Goal: Information Seeking & Learning: Learn about a topic

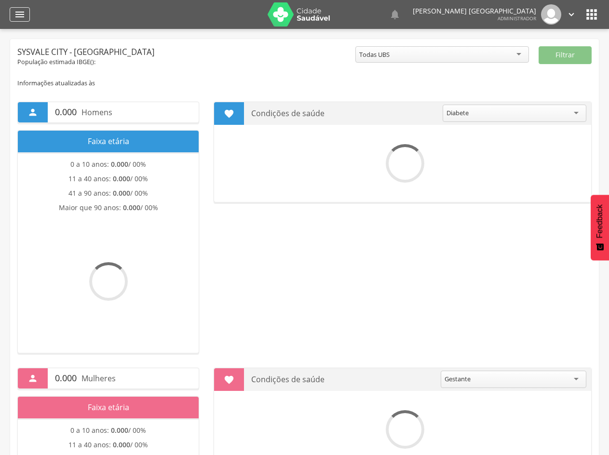
click at [18, 13] on icon "" at bounding box center [20, 15] width 12 height 12
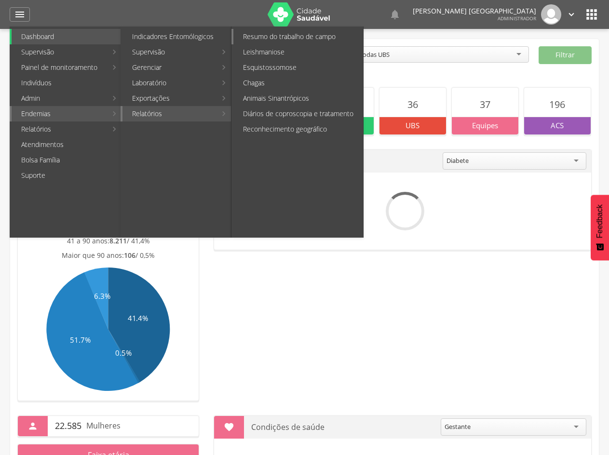
click at [296, 38] on link "Resumo do trabalho de campo" at bounding box center [298, 36] width 130 height 15
click at [296, 38] on div " Supervisão  Distritos  Ubs adicionar ubs  Coordenador: - [GEOGRAPHIC_DATA]…" at bounding box center [304, 256] width 609 height 455
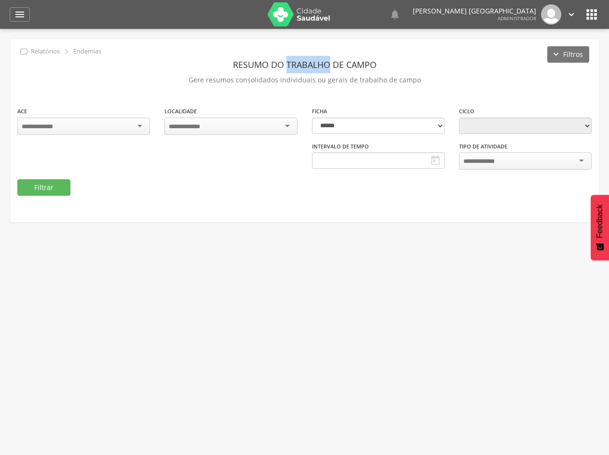
type input "**********"
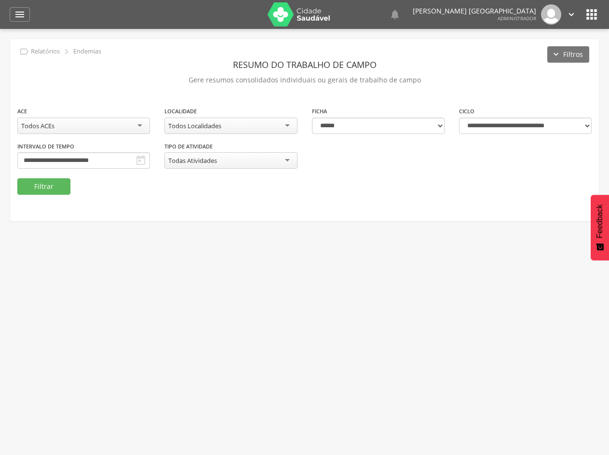
click at [500, 191] on fieldset "**********" at bounding box center [304, 150] width 574 height 89
click at [60, 190] on button "Filtrar" at bounding box center [43, 186] width 53 height 16
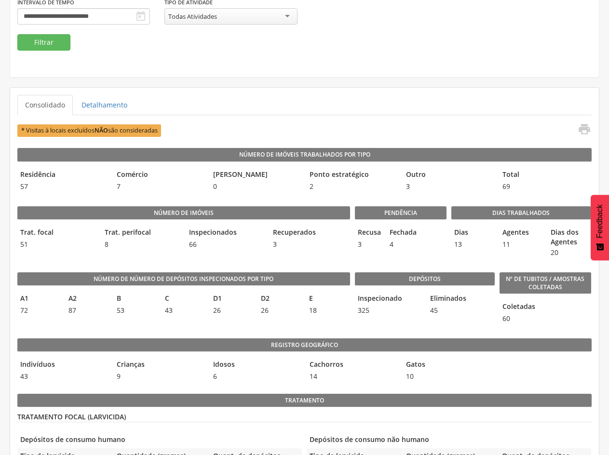
scroll to position [136, 0]
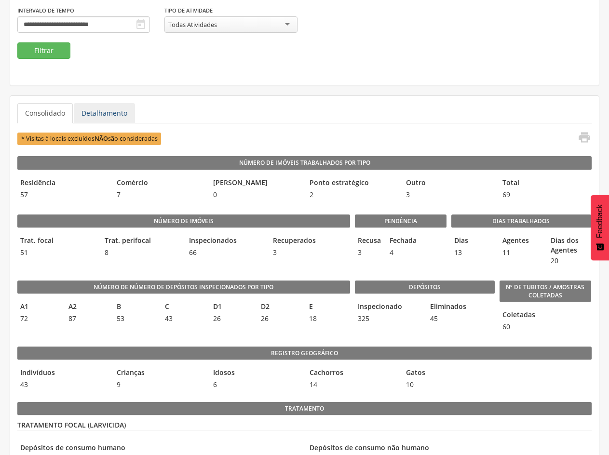
click at [105, 112] on link "Detalhamento" at bounding box center [104, 113] width 61 height 20
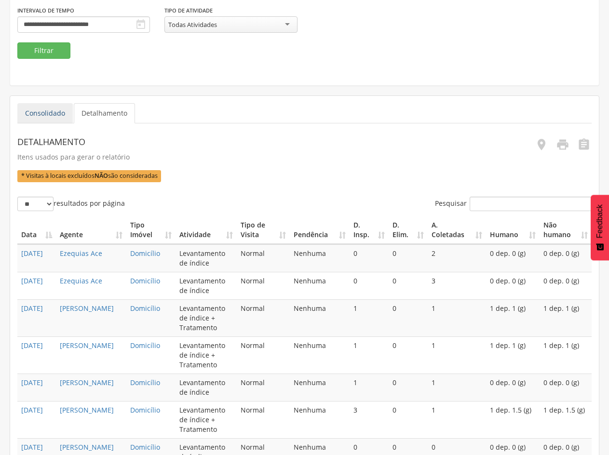
click at [31, 110] on link "Consolidado" at bounding box center [44, 113] width 55 height 20
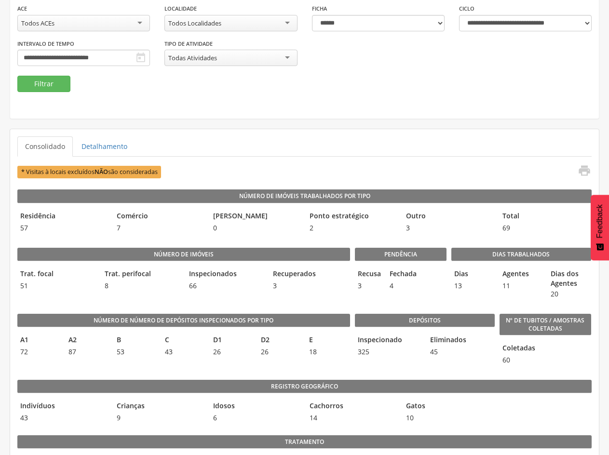
scroll to position [40, 0]
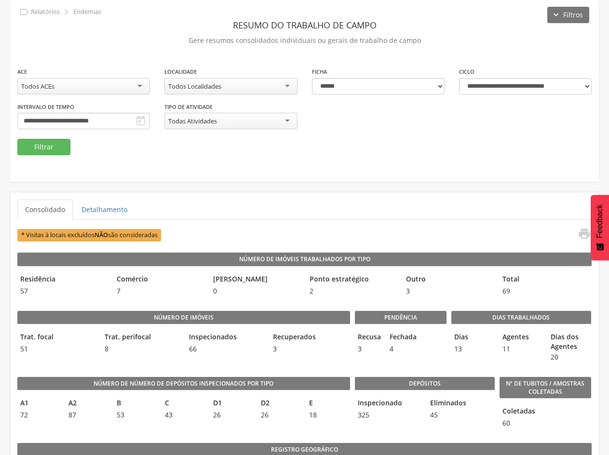
click at [109, 83] on div "Todos ACEs" at bounding box center [83, 86] width 133 height 16
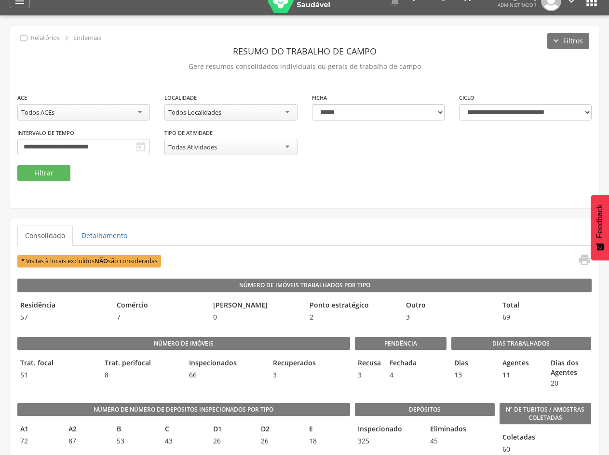
scroll to position [0, 0]
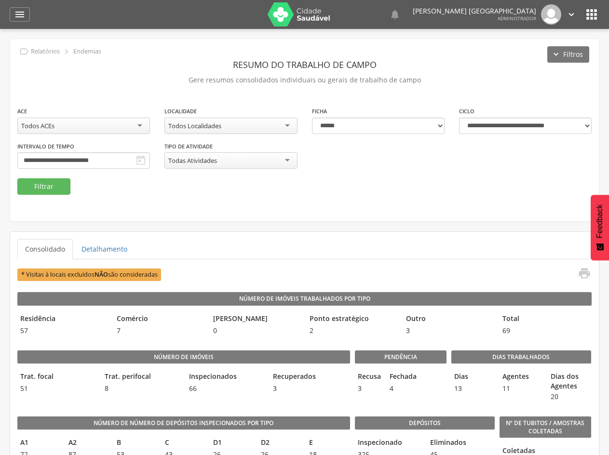
click at [242, 161] on div "Todas Atividades" at bounding box center [230, 160] width 133 height 16
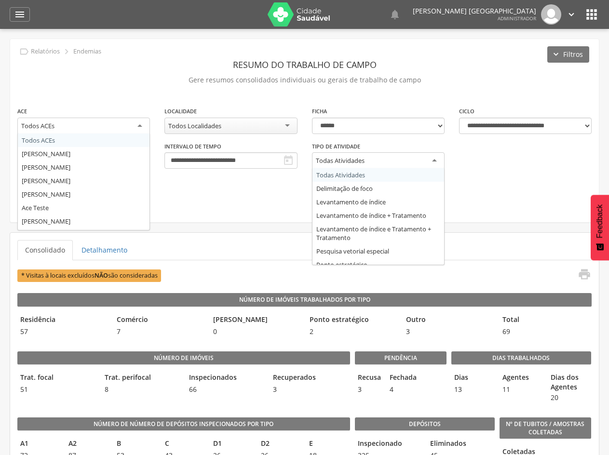
click at [356, 169] on div "**********" at bounding box center [304, 142] width 589 height 73
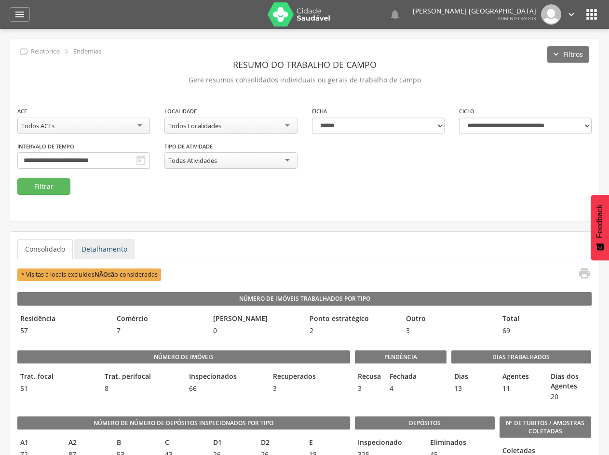
click at [94, 259] on link "Detalhamento" at bounding box center [104, 249] width 61 height 20
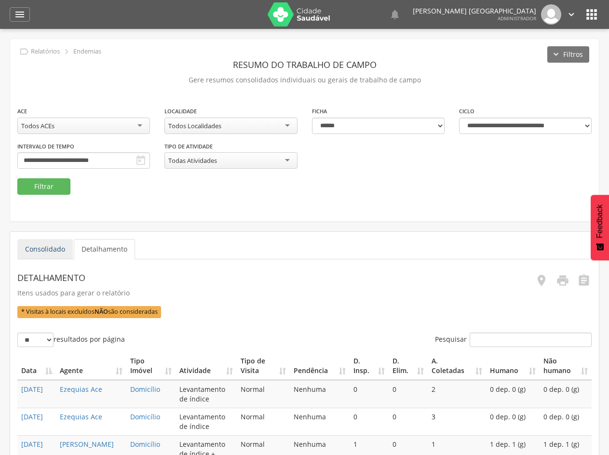
click at [52, 252] on link "Consolidado" at bounding box center [44, 249] width 55 height 20
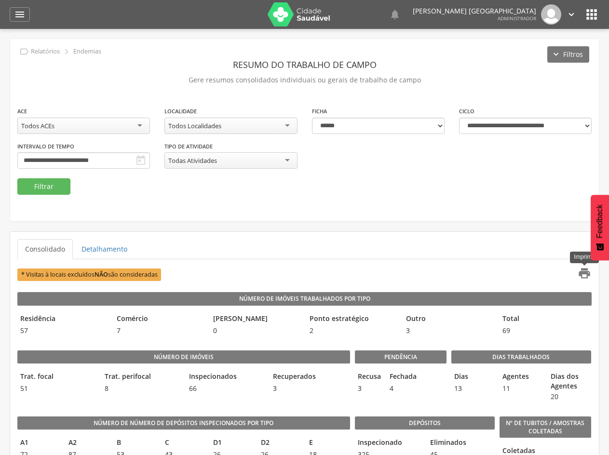
click at [581, 269] on icon "" at bounding box center [583, 273] width 13 height 13
drag, startPoint x: 399, startPoint y: 239, endPoint x: 389, endPoint y: 180, distance: 59.6
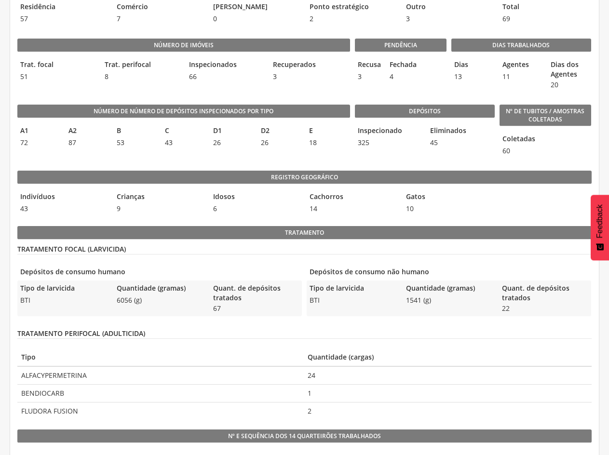
scroll to position [329, 0]
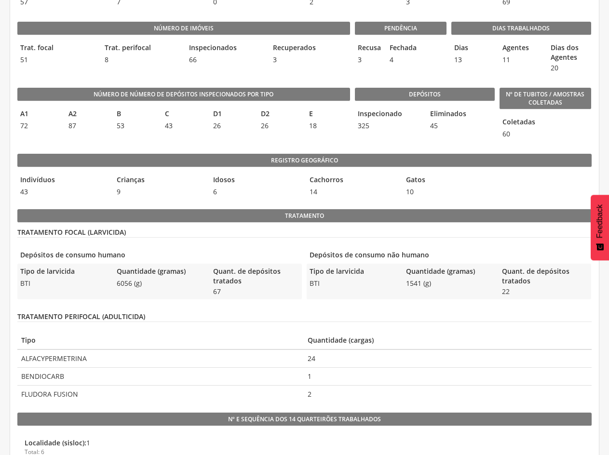
click at [119, 232] on legend "TRATAMENTO FOCAL (LARVICIDA)" at bounding box center [304, 233] width 574 height 10
drag, startPoint x: 25, startPoint y: 229, endPoint x: 133, endPoint y: 238, distance: 108.8
click at [133, 238] on div "Tratamento TRATAMENTO FOCAL (LARVICIDA) Depósitos de consumo humano Tipo de lar…" at bounding box center [304, 306] width 574 height 194
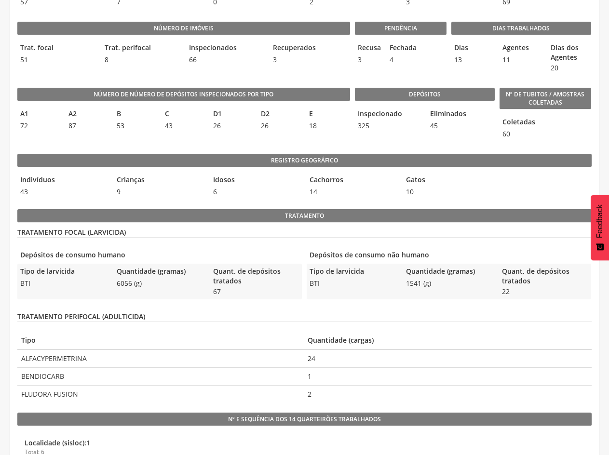
click at [107, 231] on legend "TRATAMENTO FOCAL (LARVICIDA)" at bounding box center [304, 233] width 574 height 10
drag, startPoint x: 49, startPoint y: 256, endPoint x: 114, endPoint y: 257, distance: 65.6
click at [114, 257] on legend "Depósitos de consumo humano" at bounding box center [159, 255] width 284 height 11
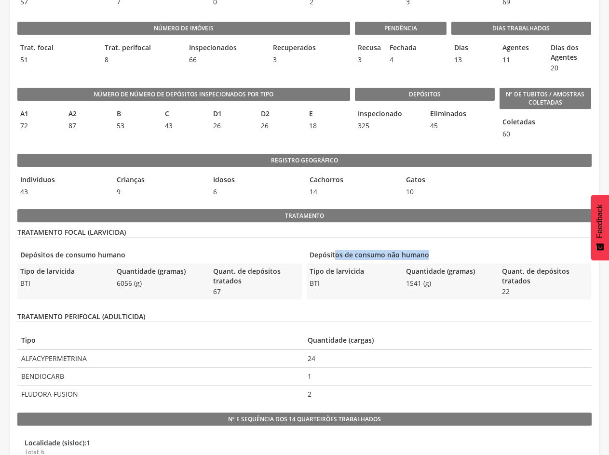
drag, startPoint x: 335, startPoint y: 258, endPoint x: 433, endPoint y: 257, distance: 98.3
click at [433, 257] on legend "Depósitos de consumo não humano" at bounding box center [449, 255] width 284 height 11
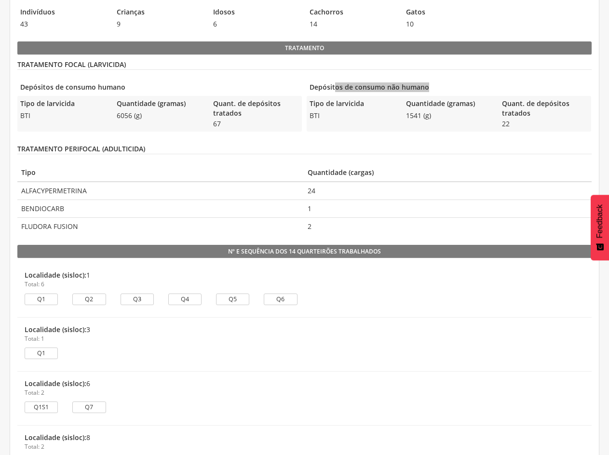
scroll to position [377, 0]
